Goal: Contribute content: Add original content to the website for others to see

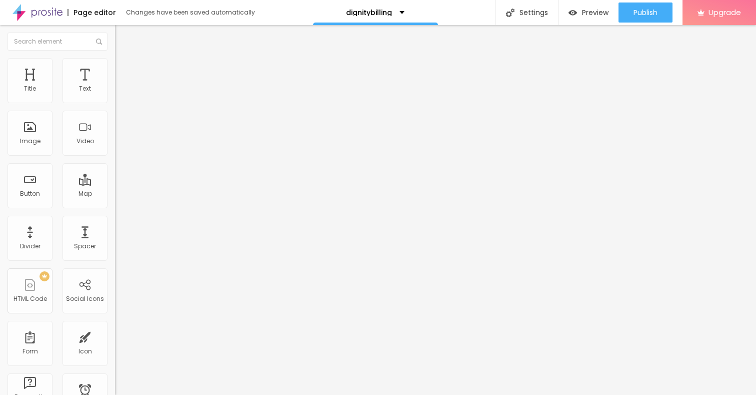
click at [115, 86] on span "Add image" at bounding box center [135, 82] width 41 height 9
click at [115, 66] on li "Style" at bounding box center [172, 63] width 115 height 10
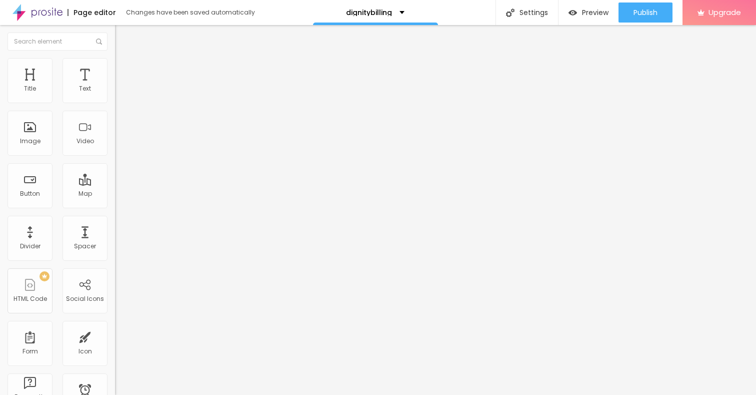
type input "95"
type input "90"
type input "80"
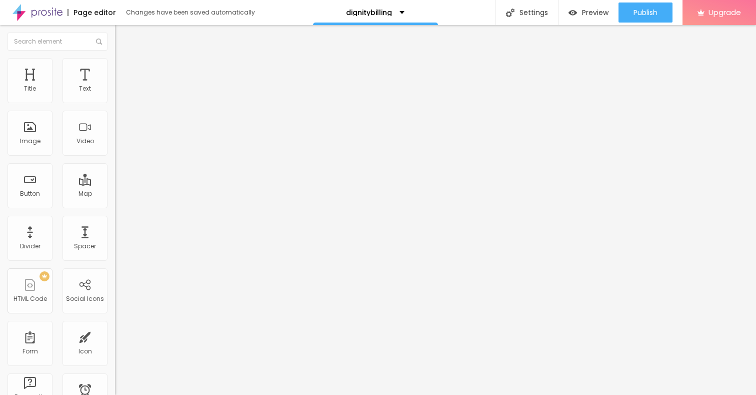
type input "80"
type input "75"
type input "70"
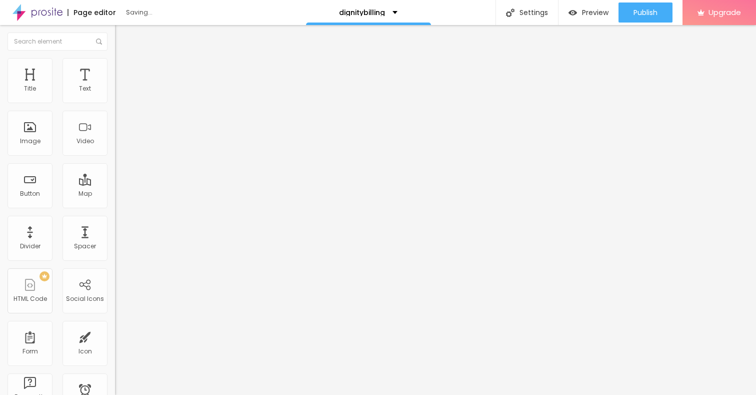
type input "65"
type input "60"
type input "55"
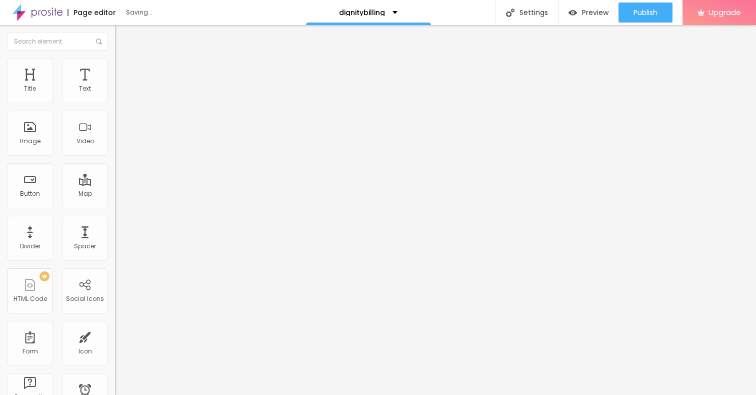
type input "55"
type input "50"
type input "45"
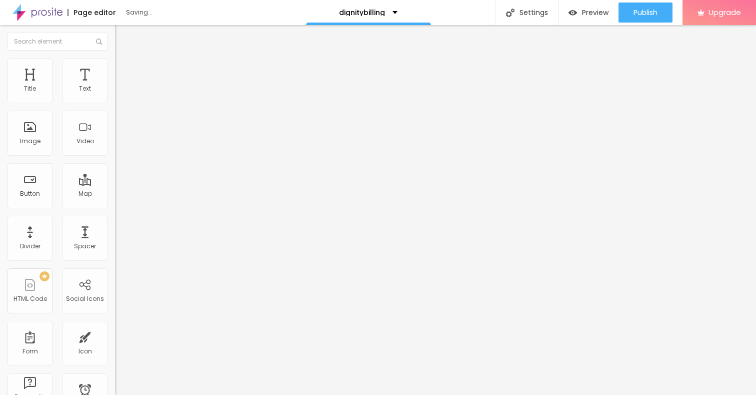
type input "40"
type input "35"
type input "30"
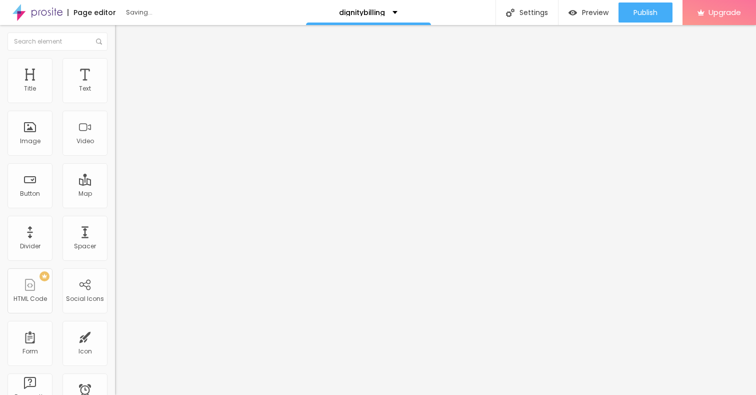
type input "30"
type input "25"
type input "20"
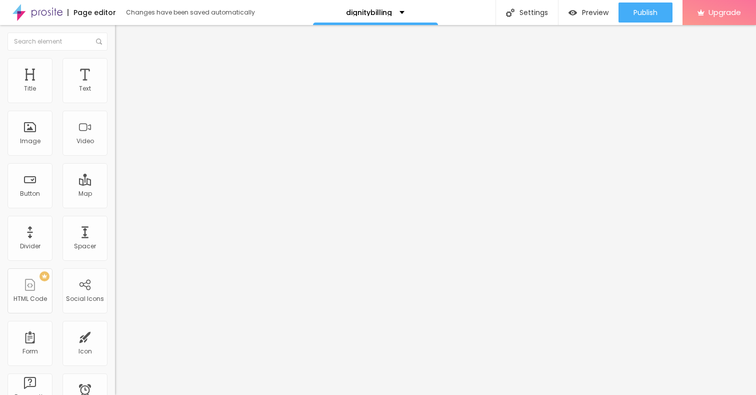
type input "15"
type input "10"
drag, startPoint x: 104, startPoint y: 107, endPoint x: 7, endPoint y: 106, distance: 97.0
type input "10"
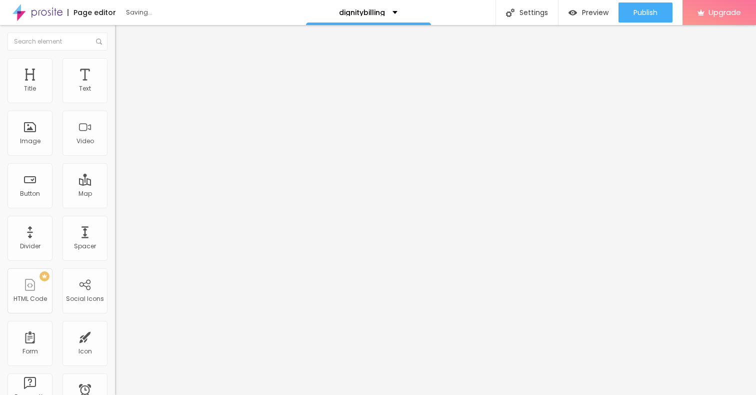
click at [115, 103] on input "range" at bounding box center [147, 99] width 65 height 8
click at [85, 77] on div "Text" at bounding box center [85, 80] width 45 height 45
click at [115, 96] on button "button" at bounding box center [122, 91] width 14 height 11
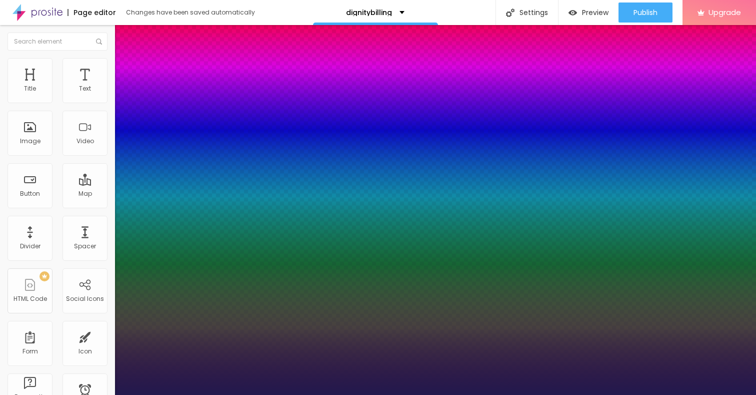
type input "1"
type input "16"
type input "1"
type input "17"
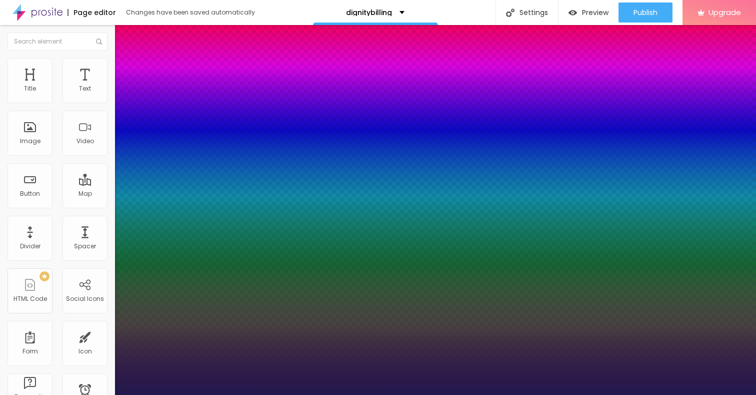
type input "1"
type input "18"
type input "1"
type input "19"
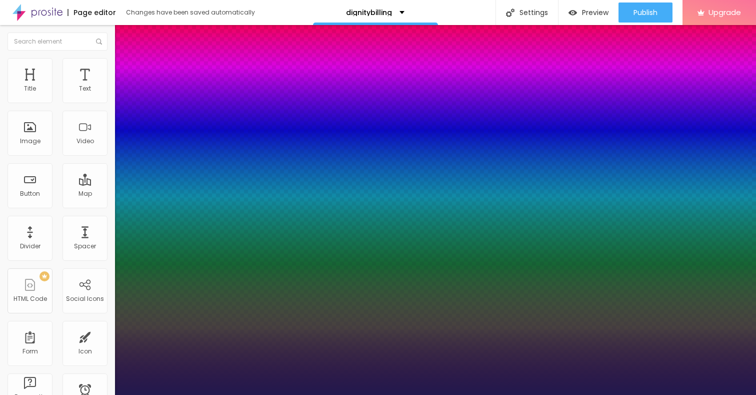
type input "19"
type input "1"
type input "20"
type input "1"
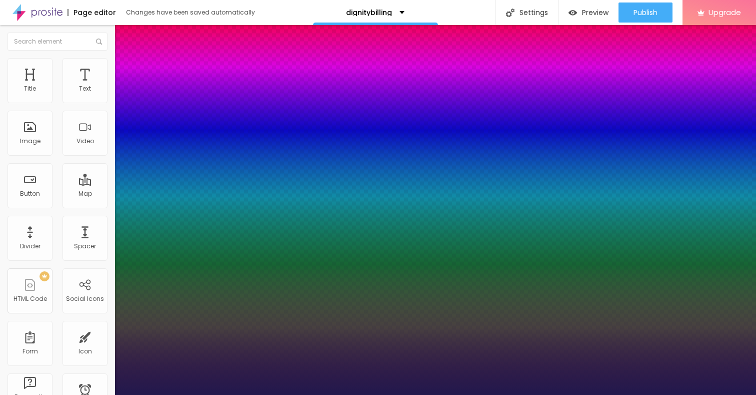
type input "21"
type input "1"
type input "22"
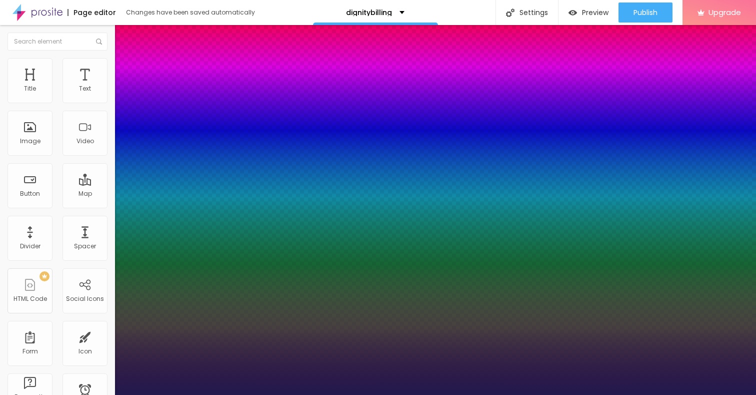
type input "1"
type input "23"
type input "1"
type input "24"
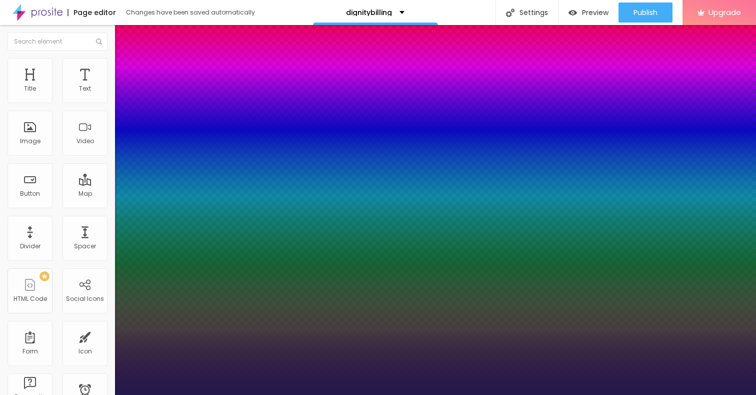
type input "24"
type input "1"
type input "25"
type input "1"
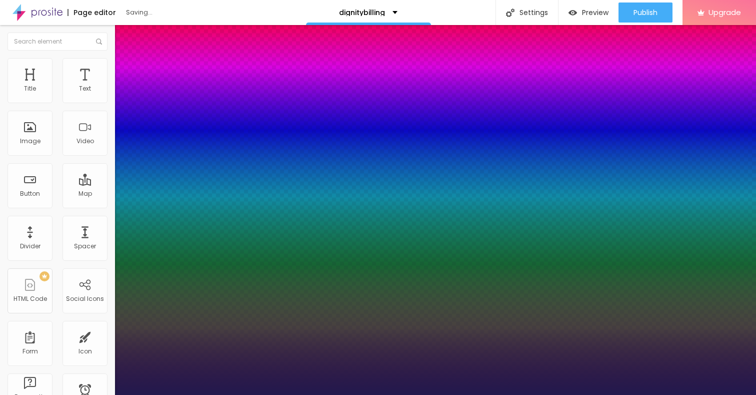
type input "26"
type input "1"
type input "25"
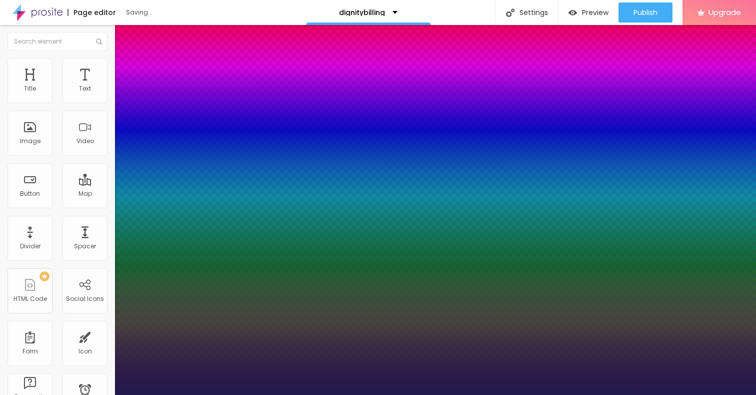
type input "1"
drag, startPoint x: 134, startPoint y: 169, endPoint x: 142, endPoint y: 170, distance: 8.1
type input "25"
click at [369, 394] on div at bounding box center [378, 395] width 756 height 0
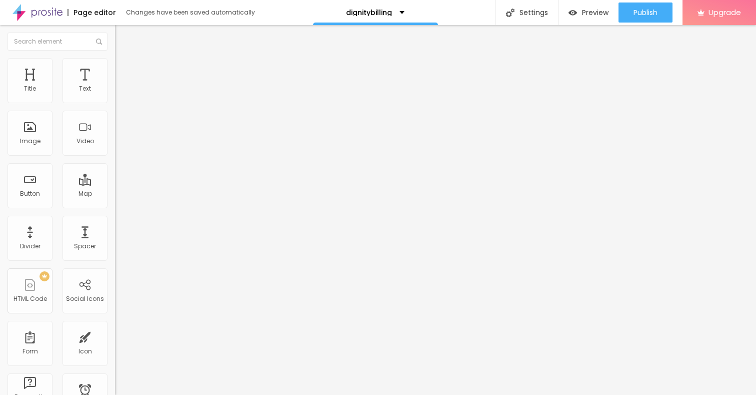
drag, startPoint x: 35, startPoint y: 112, endPoint x: 0, endPoint y: 112, distance: 35.0
click at [115, 112] on div "Text Click me Align Size Default Small Default Big Link URL https:// Open in ne…" at bounding box center [172, 151] width 115 height 146
paste input "→ VIEW DOCUMENT HERE"
type input "→ VIEW DOCUMENT HERE"
drag, startPoint x: 42, startPoint y: 207, endPoint x: 12, endPoint y: 207, distance: 30.0
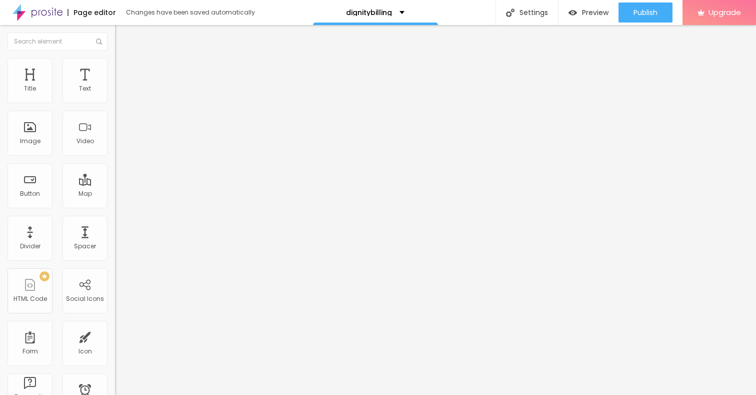
click at [115, 206] on input "https://" at bounding box center [175, 201] width 120 height 10
drag, startPoint x: 41, startPoint y: 209, endPoint x: 0, endPoint y: 209, distance: 41.0
click at [115, 209] on div "Text → VIEW DOCUMENT HERE Align Size Default Small Default Big Link URL https:/…" at bounding box center [172, 151] width 115 height 146
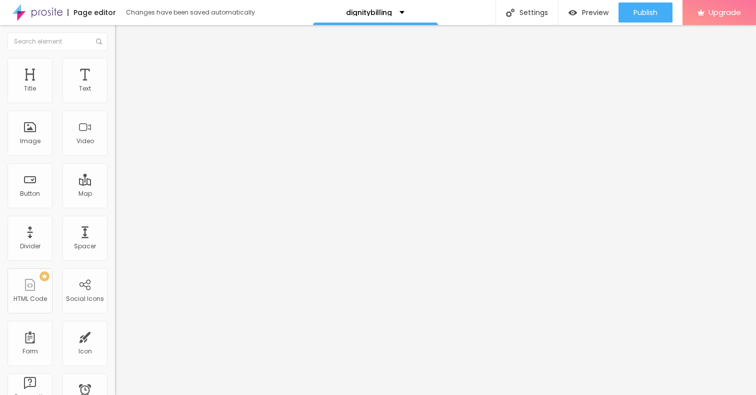
scroll to position [0, 0]
paste input "[URL][DOMAIN_NAME]"
type input "[URL][DOMAIN_NAME]"
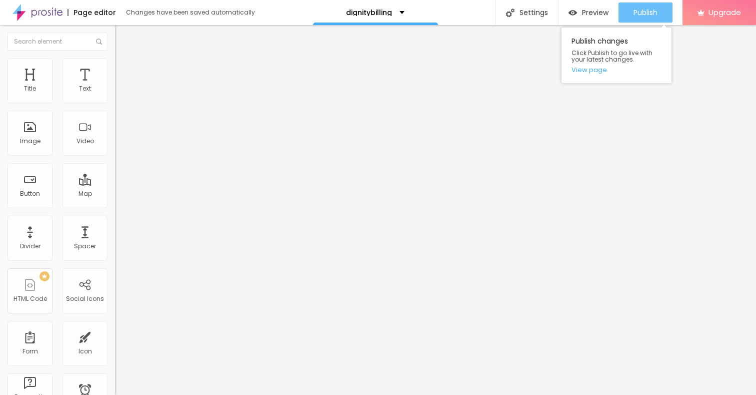
click at [647, 14] on span "Publish" at bounding box center [646, 13] width 24 height 8
